Goal: Transaction & Acquisition: Purchase product/service

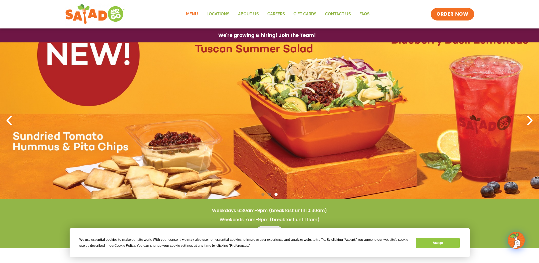
click at [193, 14] on link "Menu" at bounding box center [192, 14] width 20 height 13
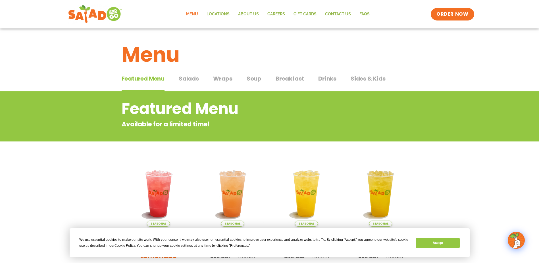
click at [97, 16] on img at bounding box center [95, 14] width 54 height 20
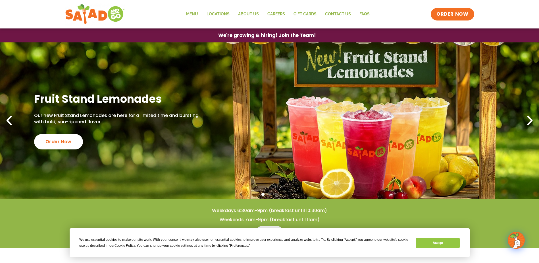
click at [528, 122] on icon "Next slide" at bounding box center [530, 120] width 13 height 13
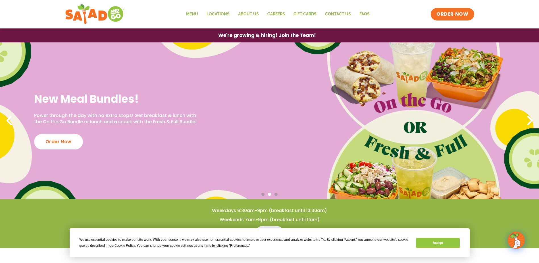
click at [528, 122] on icon "Next slide" at bounding box center [530, 120] width 13 height 13
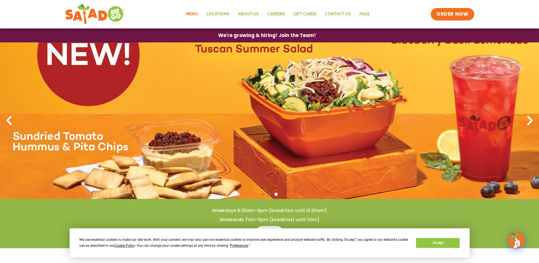
click at [194, 13] on link "Menu" at bounding box center [192, 14] width 20 height 13
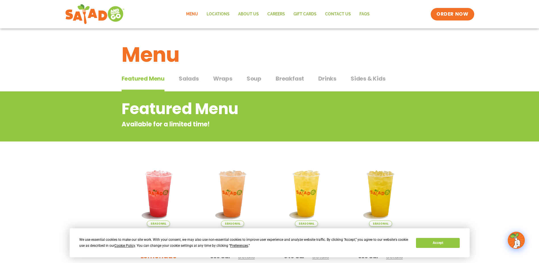
click at [192, 76] on span "Salads" at bounding box center [189, 78] width 20 height 9
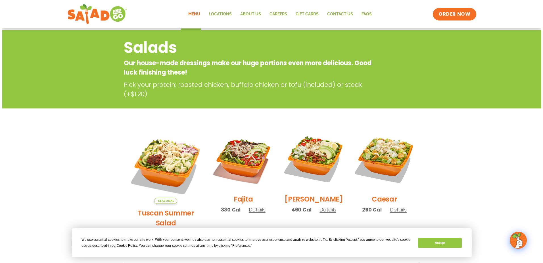
scroll to position [114, 0]
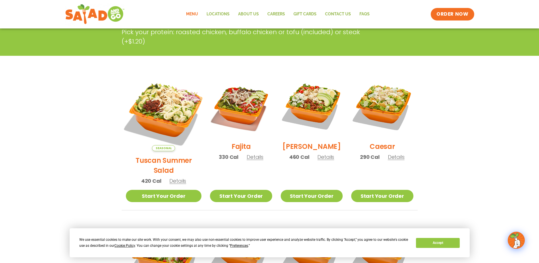
click at [157, 105] on img at bounding box center [163, 112] width 89 height 89
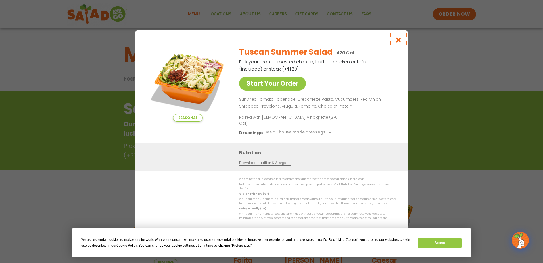
click at [399, 43] on icon "Close modal" at bounding box center [398, 40] width 7 height 6
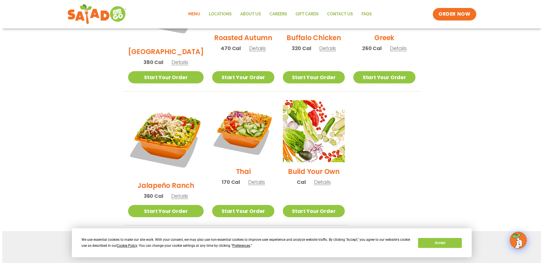
scroll to position [347, 0]
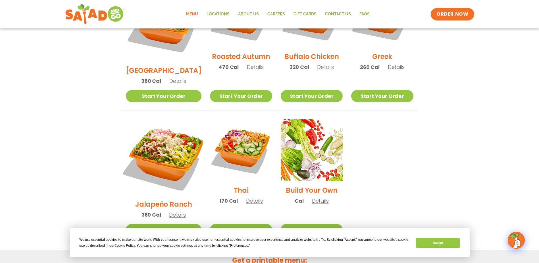
click at [162, 125] on img at bounding box center [163, 156] width 89 height 89
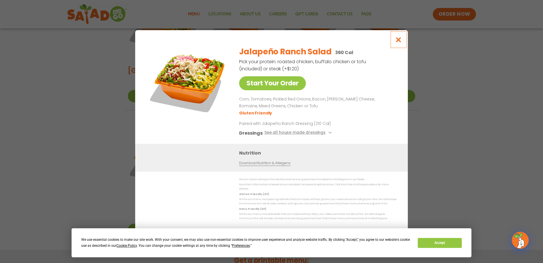
click at [397, 41] on icon "Close modal" at bounding box center [398, 40] width 7 height 6
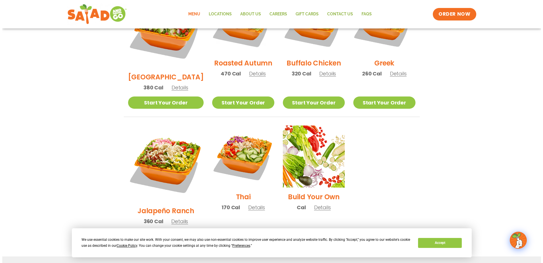
scroll to position [341, 0]
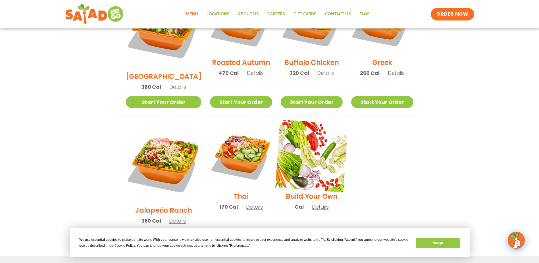
click at [297, 142] on img at bounding box center [311, 155] width 73 height 73
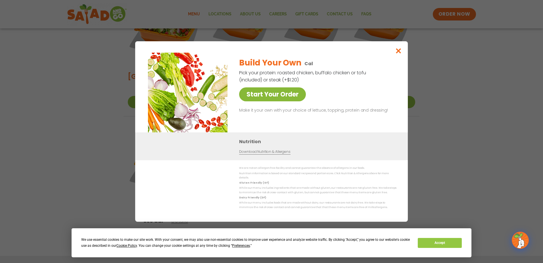
click at [285, 93] on link "Start Your Order" at bounding box center [272, 94] width 67 height 14
